Goal: Check status: Verify the current state of an ongoing process or item

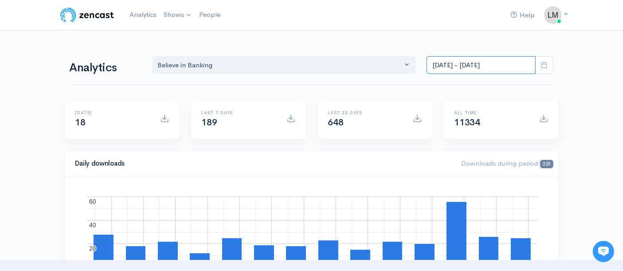
click at [456, 64] on input "[DATE] - [DATE]" at bounding box center [480, 65] width 109 height 18
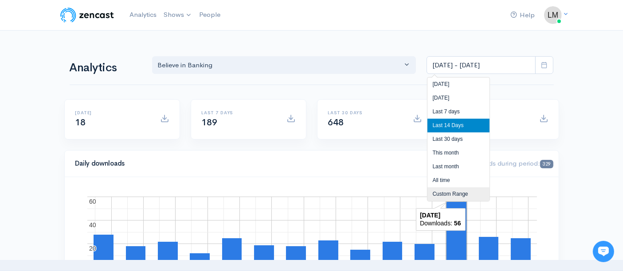
click at [454, 198] on li "Custom Range" at bounding box center [458, 194] width 62 height 14
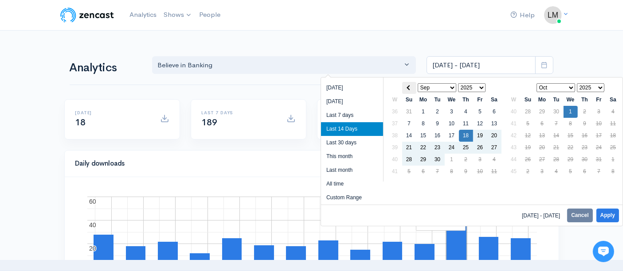
click at [409, 86] on th at bounding box center [409, 88] width 14 height 12
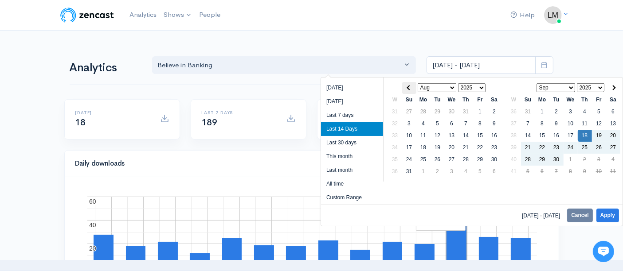
click at [408, 88] on span at bounding box center [408, 87] width 5 height 5
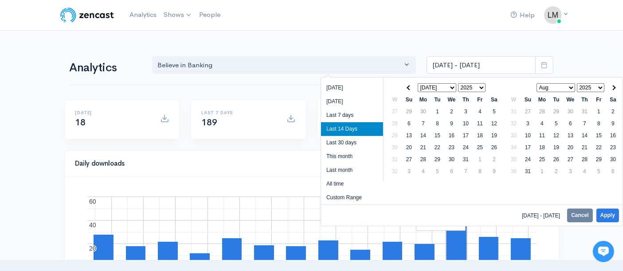
click at [408, 88] on span at bounding box center [408, 87] width 5 height 5
click at [449, 87] on select "Jan Feb Mar Apr May Jun [DATE] Aug Sep Oct Nov Dec" at bounding box center [436, 87] width 39 height 9
click at [452, 83] on select "Jan Feb Mar Apr May Jun [DATE] Aug Sep Oct Nov Dec" at bounding box center [436, 87] width 39 height 9
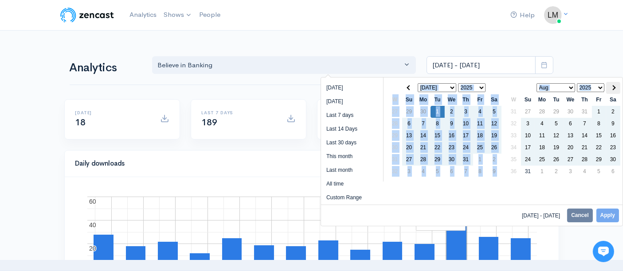
click at [614, 88] on th at bounding box center [613, 88] width 14 height 12
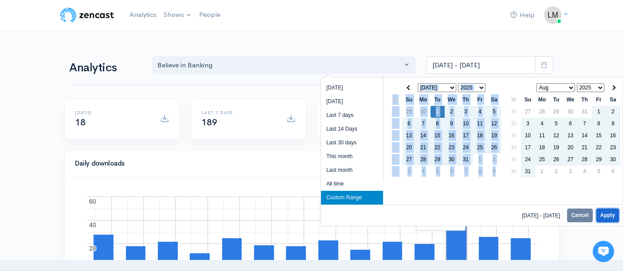
click at [609, 215] on button "Apply" at bounding box center [607, 216] width 23 height 14
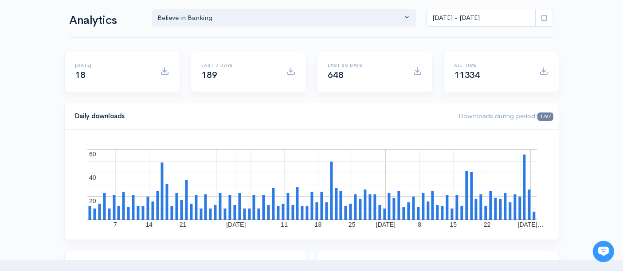
scroll to position [49, 0]
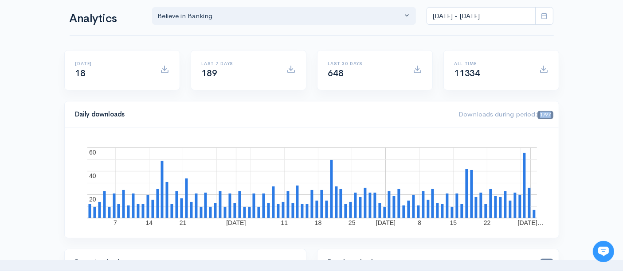
drag, startPoint x: 539, startPoint y: 113, endPoint x: 551, endPoint y: 113, distance: 11.5
click at [551, 113] on span "1797" at bounding box center [545, 115] width 16 height 8
copy span "1797"
click at [486, 15] on input "[DATE] - [DATE]" at bounding box center [480, 16] width 109 height 18
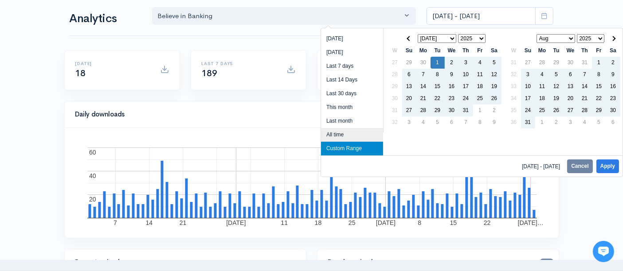
click at [340, 130] on li "All time" at bounding box center [352, 135] width 62 height 14
type input "[DATE] - [DATE]"
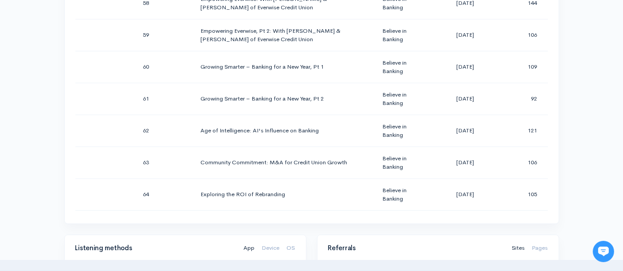
scroll to position [2341, 0]
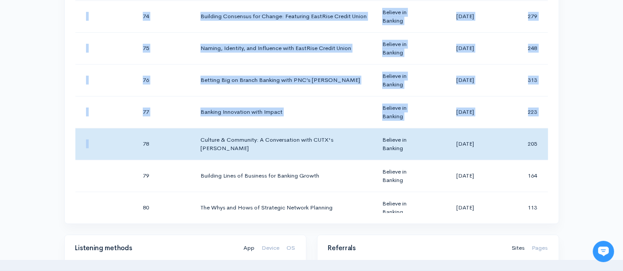
drag, startPoint x: 137, startPoint y: 128, endPoint x: 541, endPoint y: 207, distance: 411.3
click at [541, 207] on div "Season Number Episode Number Episode Title Podcast Title Publication Date Downl…" at bounding box center [311, 103] width 472 height 222
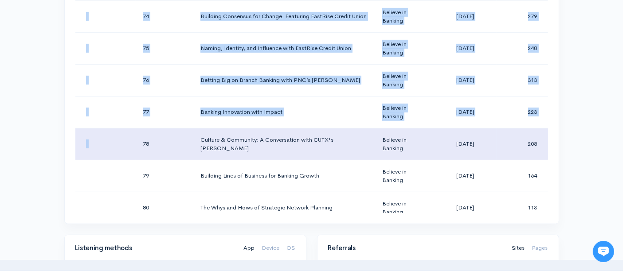
copy table "Loremi Dolors Ametcon Adipis Elitsed Doeiu Tempori Utlab Etdoloremag Aliq Enima…"
